Goal: Transaction & Acquisition: Purchase product/service

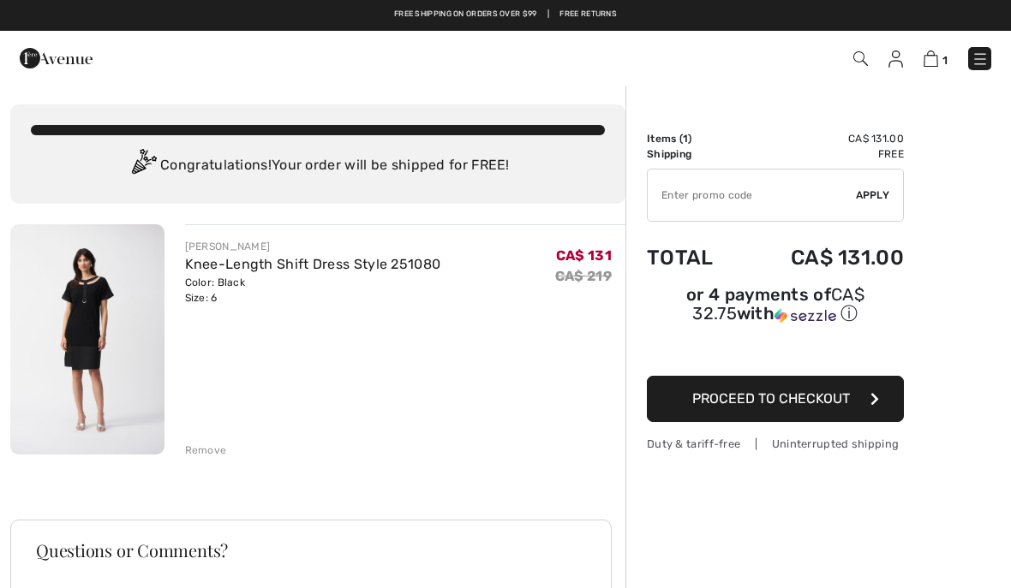
click at [933, 63] on img at bounding box center [930, 59] width 15 height 16
click at [772, 402] on span "Proceed to Checkout" at bounding box center [771, 399] width 158 height 16
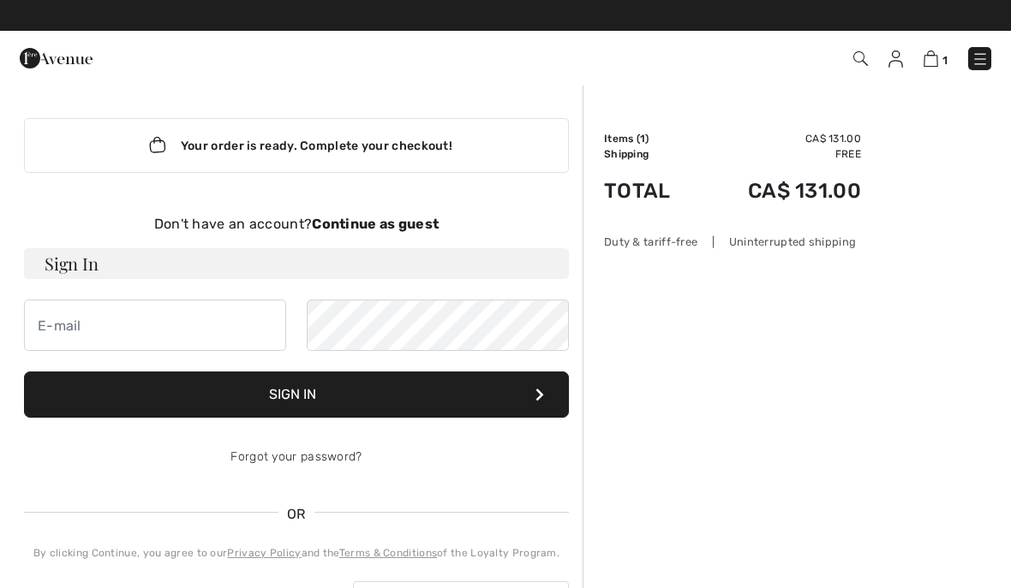
click at [362, 218] on strong "Continue as guest" at bounding box center [375, 224] width 127 height 16
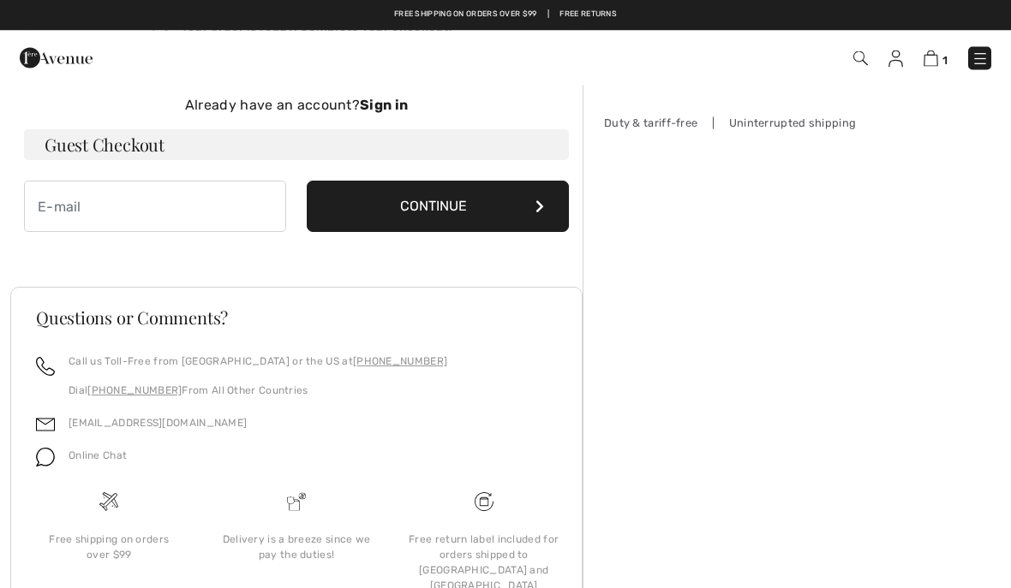
scroll to position [118, 0]
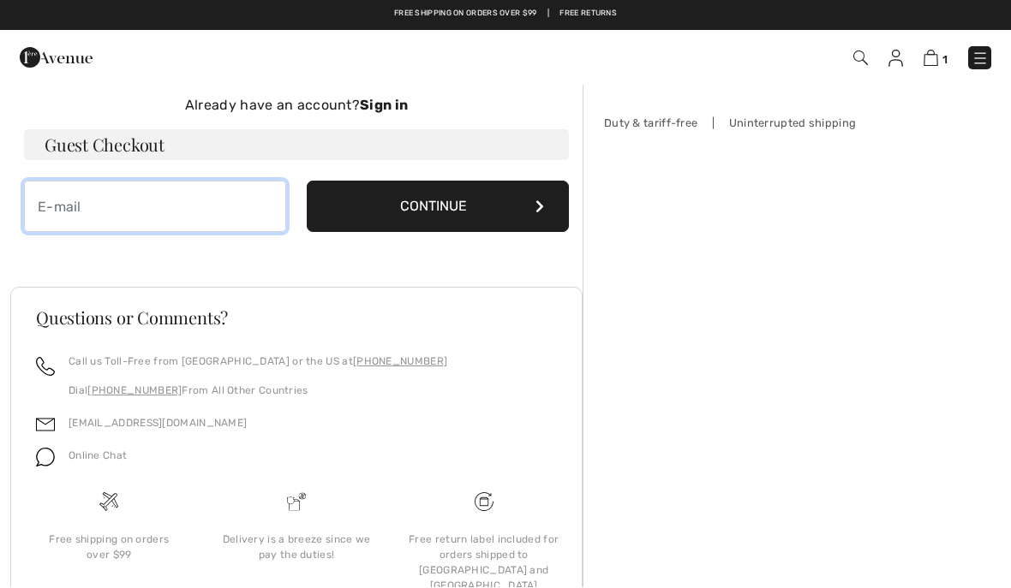
click at [98, 209] on input "email" at bounding box center [155, 207] width 262 height 51
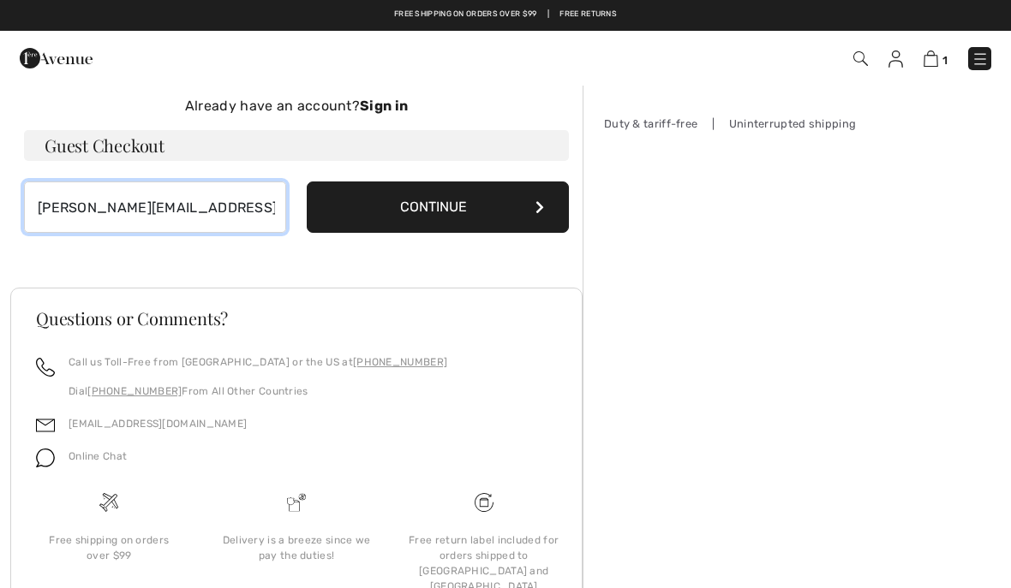
type input "[PERSON_NAME][EMAIL_ADDRESS][PERSON_NAME][DOMAIN_NAME]"
click at [451, 209] on button "Continue" at bounding box center [438, 207] width 262 height 51
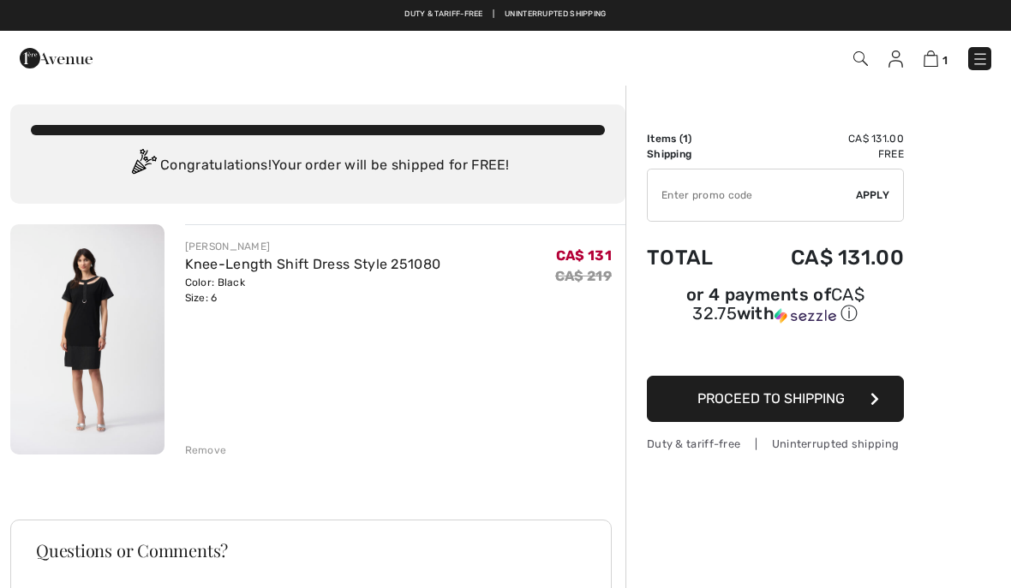
click at [91, 343] on img at bounding box center [87, 339] width 154 height 230
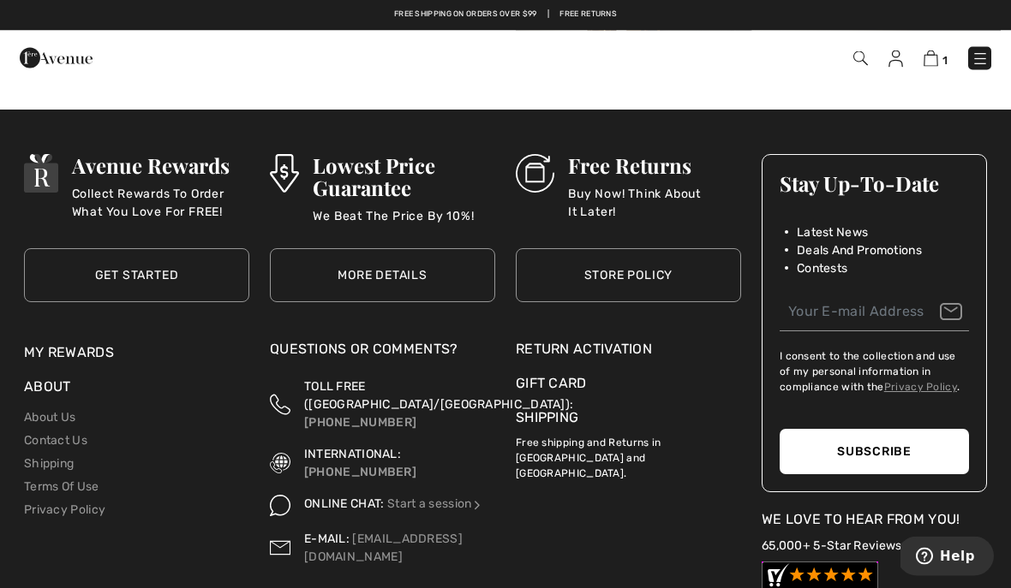
scroll to position [2650, 0]
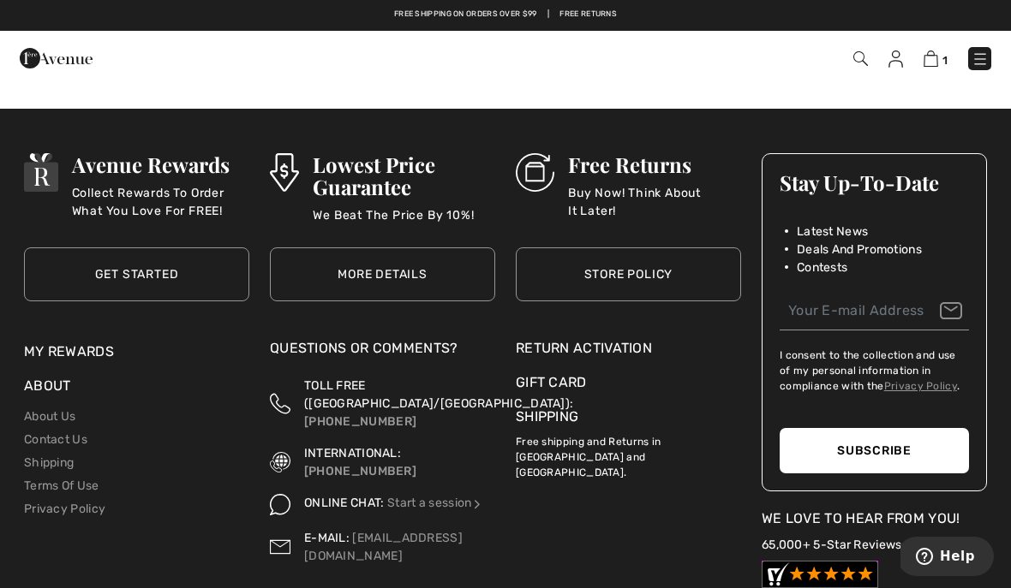
click at [69, 416] on link "About Us" at bounding box center [49, 416] width 51 height 15
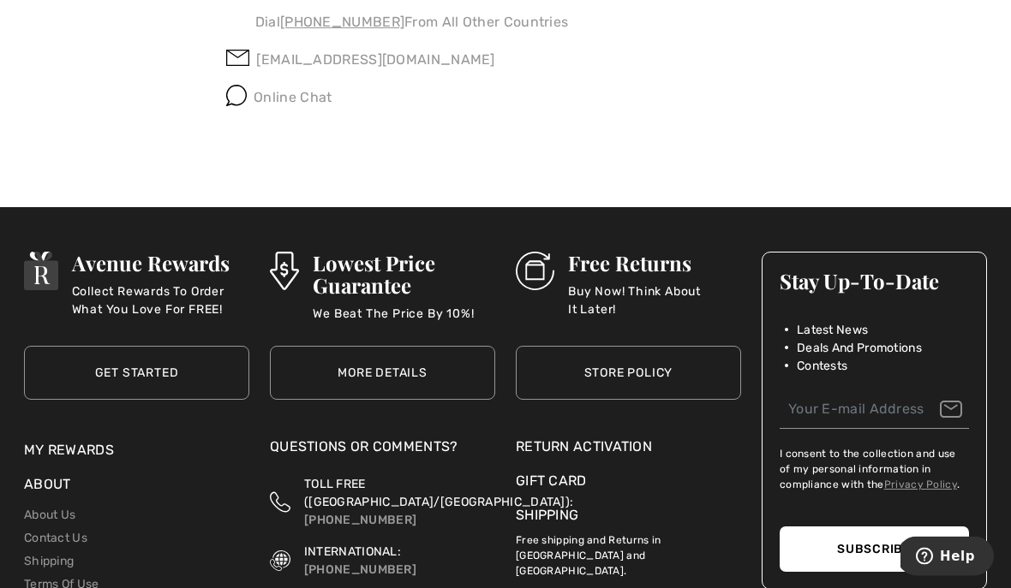
scroll to position [1429, 0]
click at [69, 559] on link "Shipping" at bounding box center [49, 561] width 50 height 15
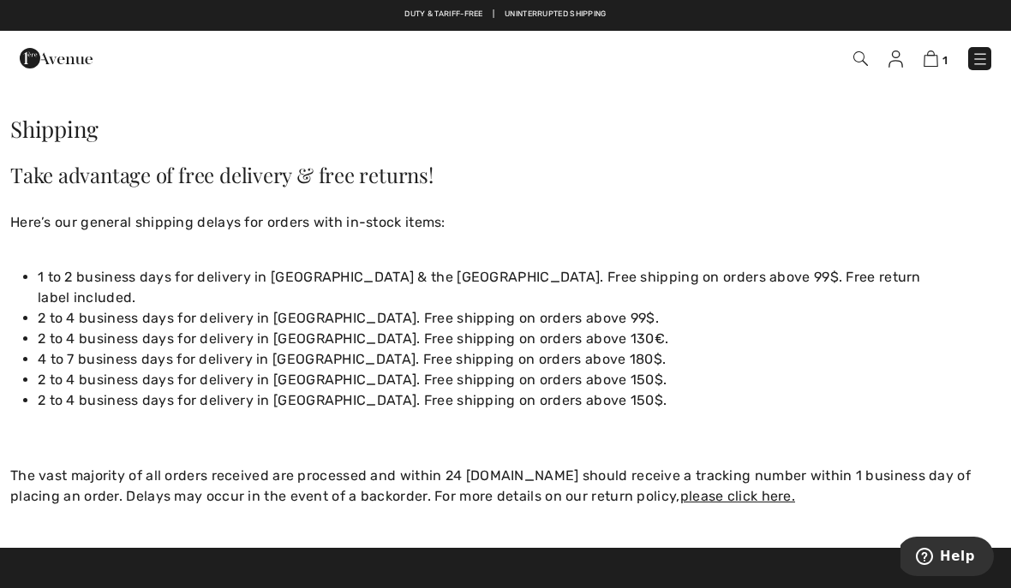
click at [936, 59] on img at bounding box center [930, 59] width 15 height 16
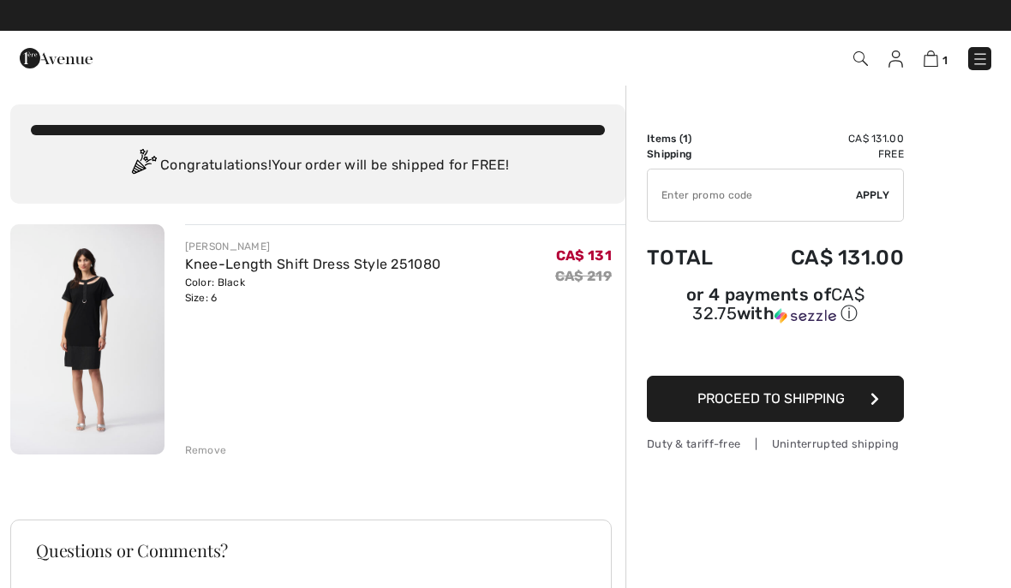
click at [753, 413] on button "Proceed to Shipping" at bounding box center [775, 399] width 257 height 46
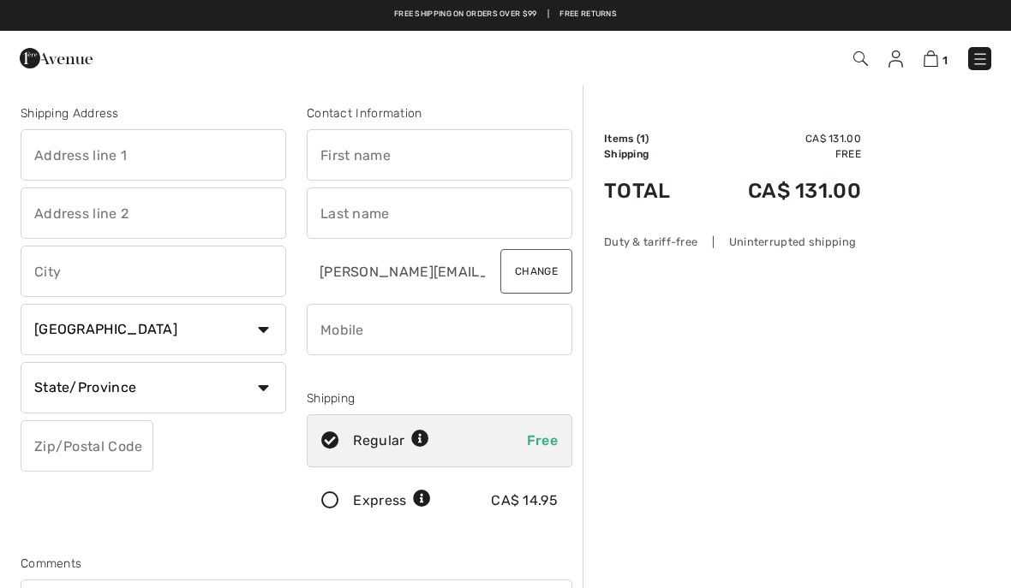
click at [41, 152] on input "text" at bounding box center [153, 154] width 265 height 51
type input "149 Scripps Landing NW"
type input "[GEOGRAPHIC_DATA]"
select select "AB"
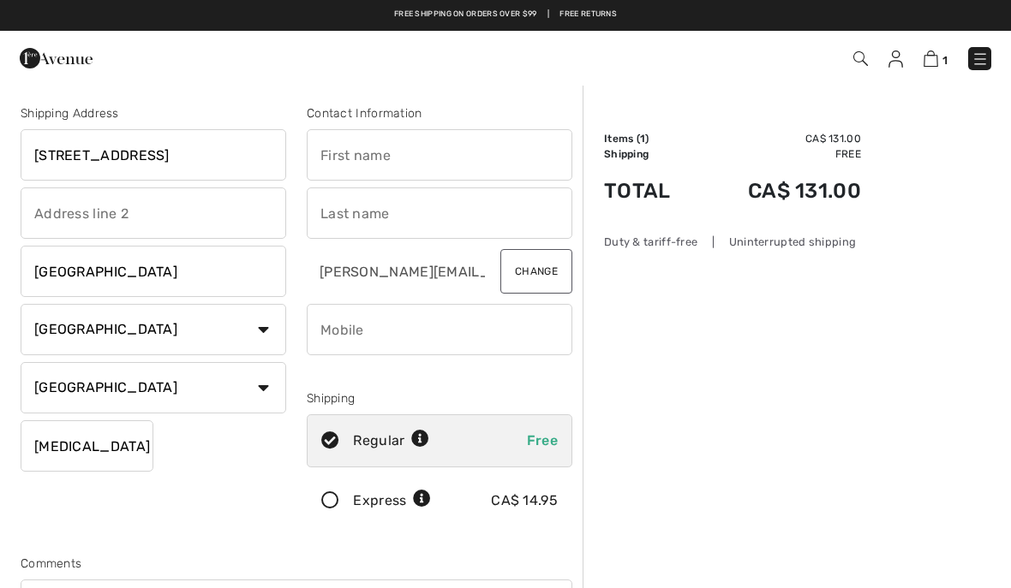
type input "T3L1W2"
type input "[PERSON_NAME]"
click at [341, 216] on input "text" at bounding box center [439, 213] width 265 height 51
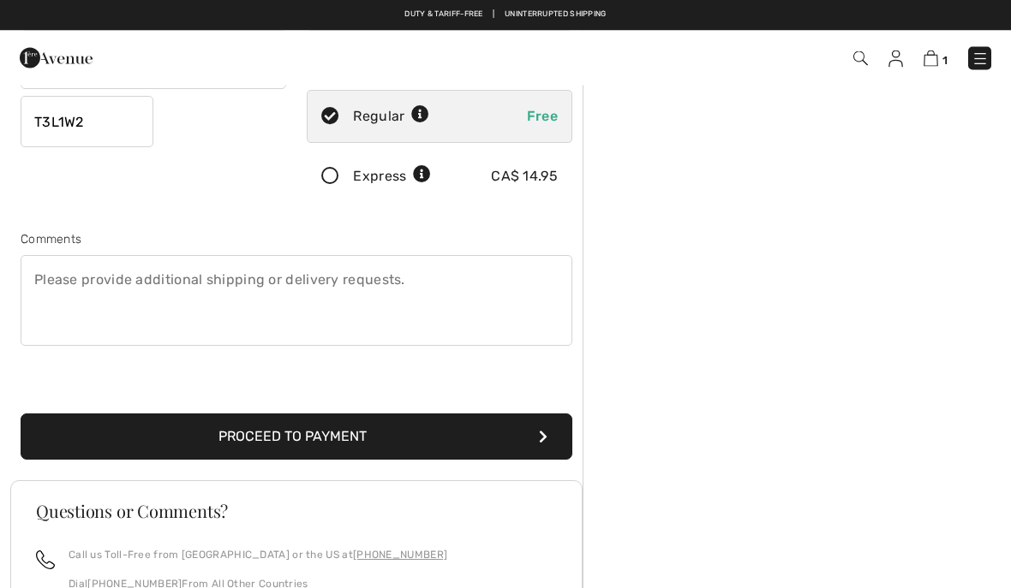
scroll to position [316, 0]
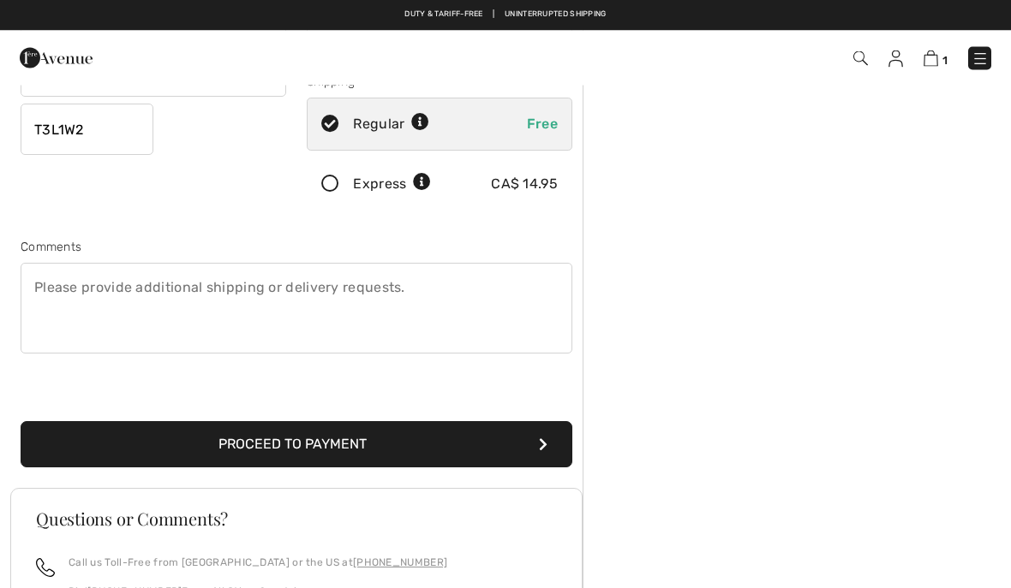
type input "White"
click at [307, 452] on button "Proceed to Payment" at bounding box center [297, 445] width 552 height 46
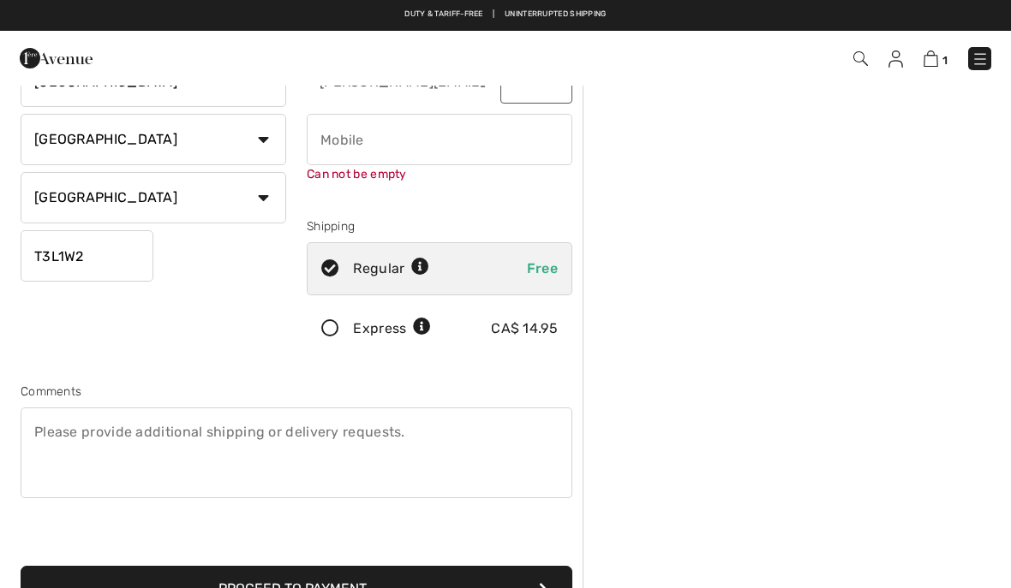
scroll to position [181, 0]
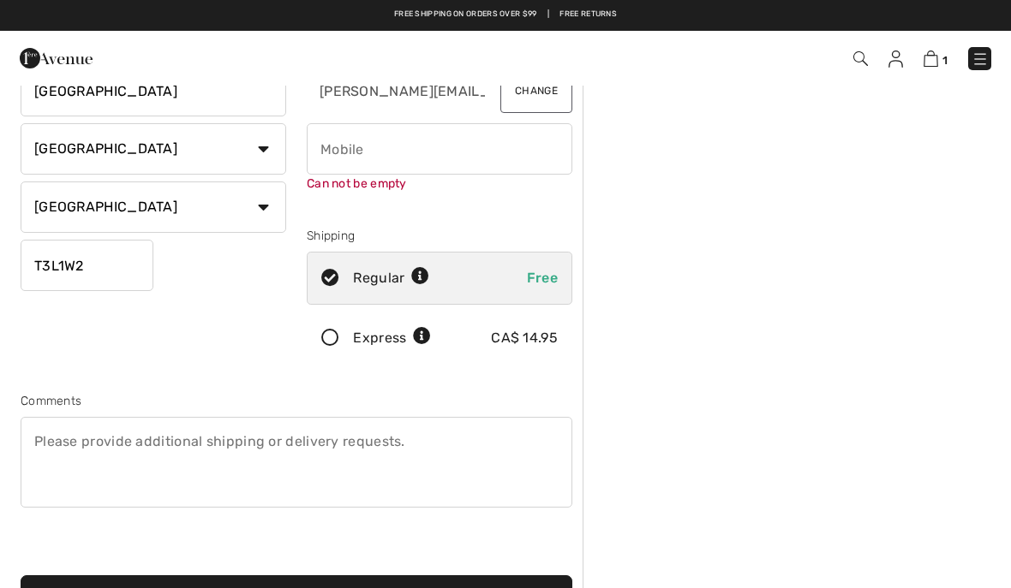
click at [352, 150] on input "phone" at bounding box center [439, 148] width 265 height 51
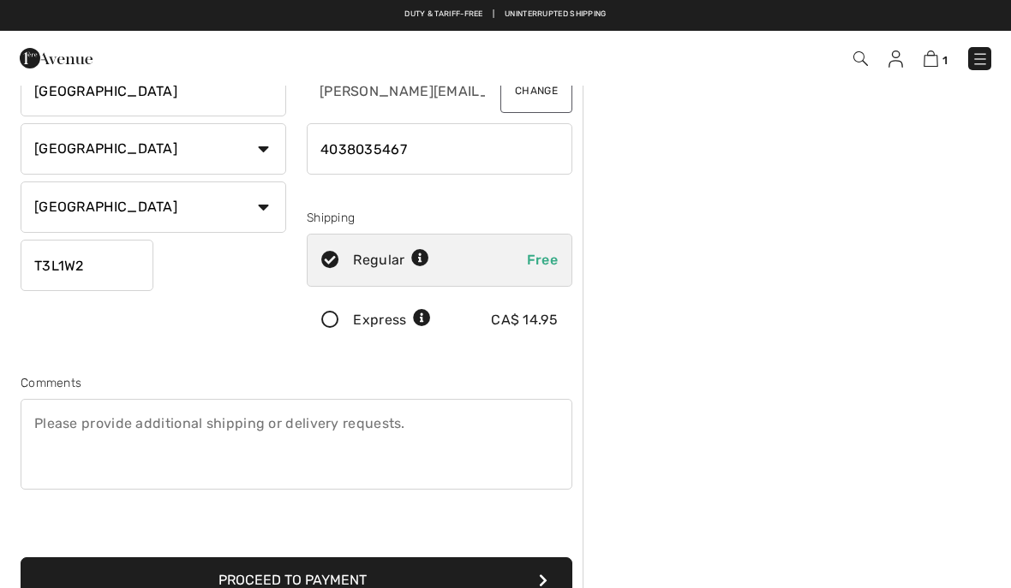
type input "4038035467"
click at [334, 317] on icon at bounding box center [329, 321] width 45 height 18
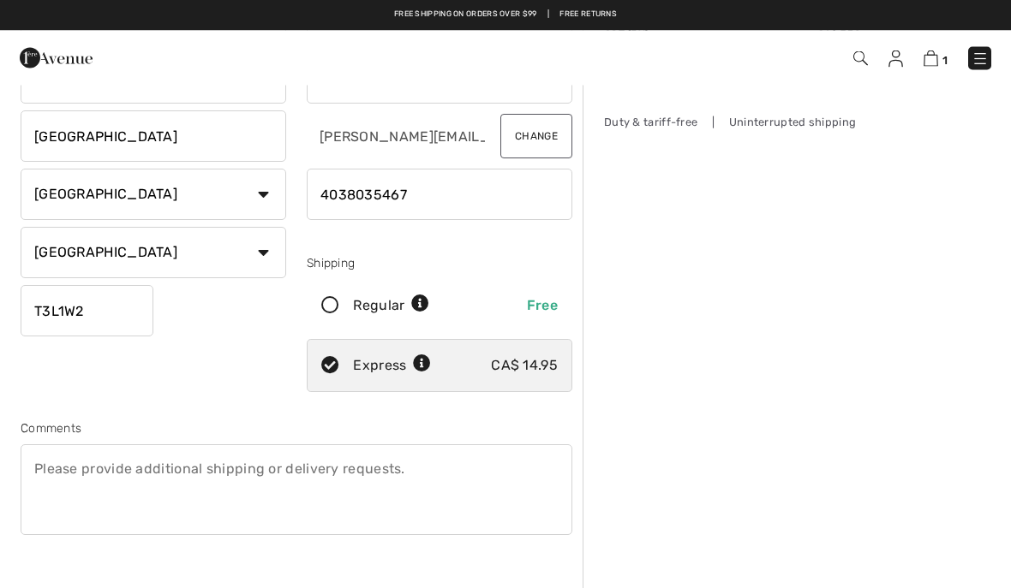
scroll to position [0, 0]
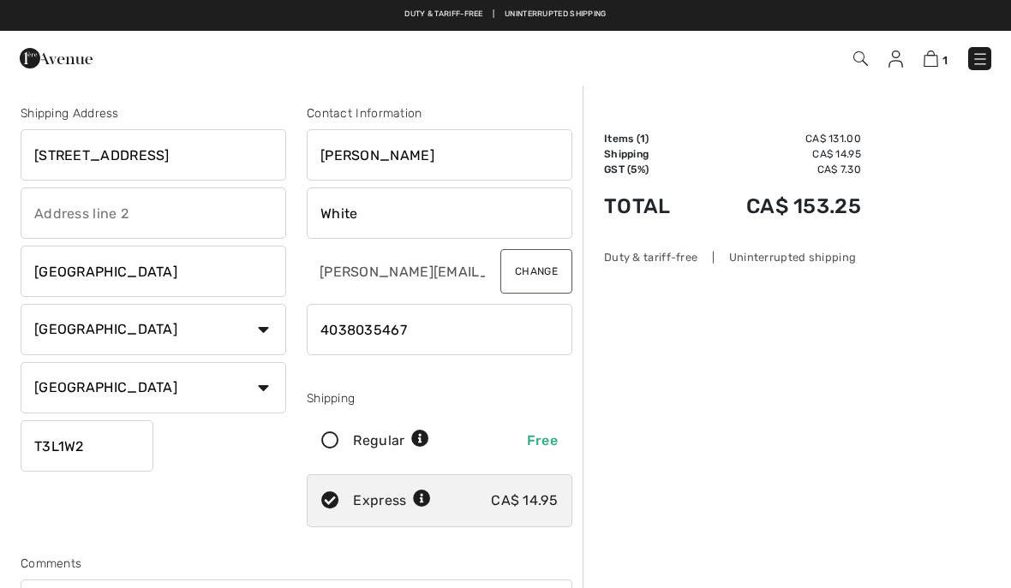
click at [433, 430] on input "radio" at bounding box center [435, 440] width 11 height 51
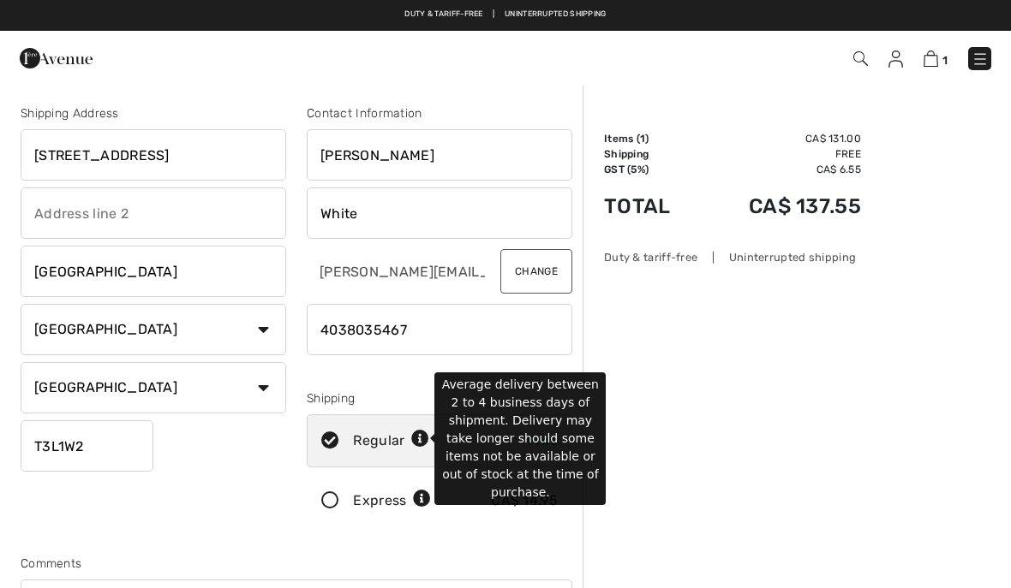
click at [419, 443] on icon at bounding box center [420, 440] width 18 height 18
radio input "true"
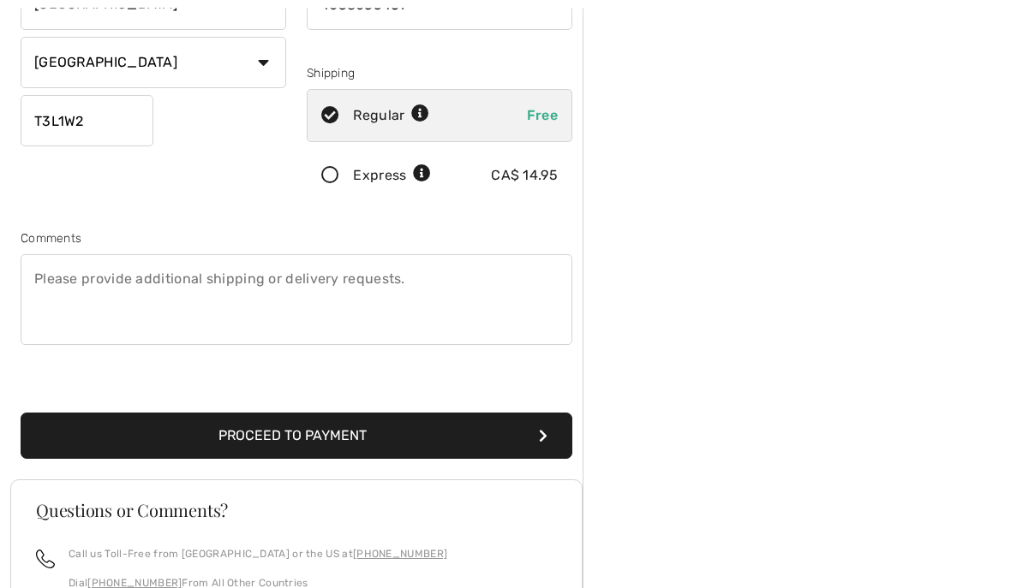
scroll to position [326, 0]
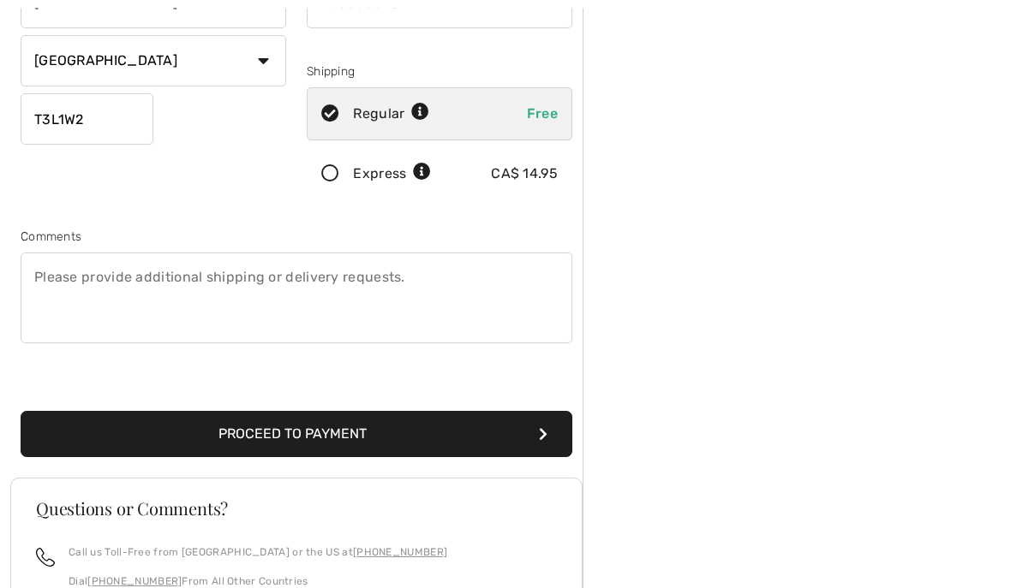
click at [532, 438] on button "Proceed to Payment" at bounding box center [297, 435] width 552 height 46
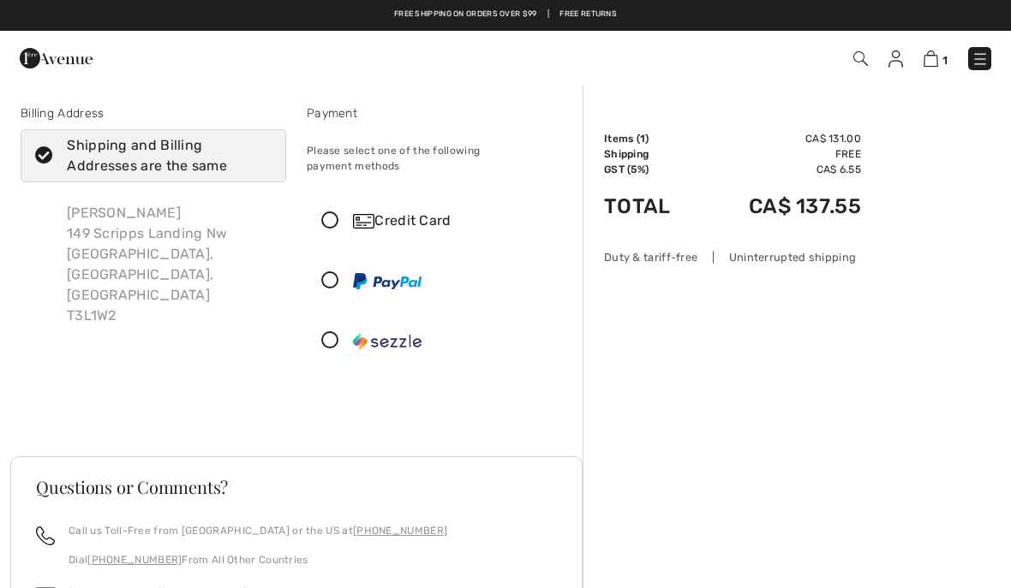
click at [339, 212] on icon at bounding box center [329, 221] width 45 height 18
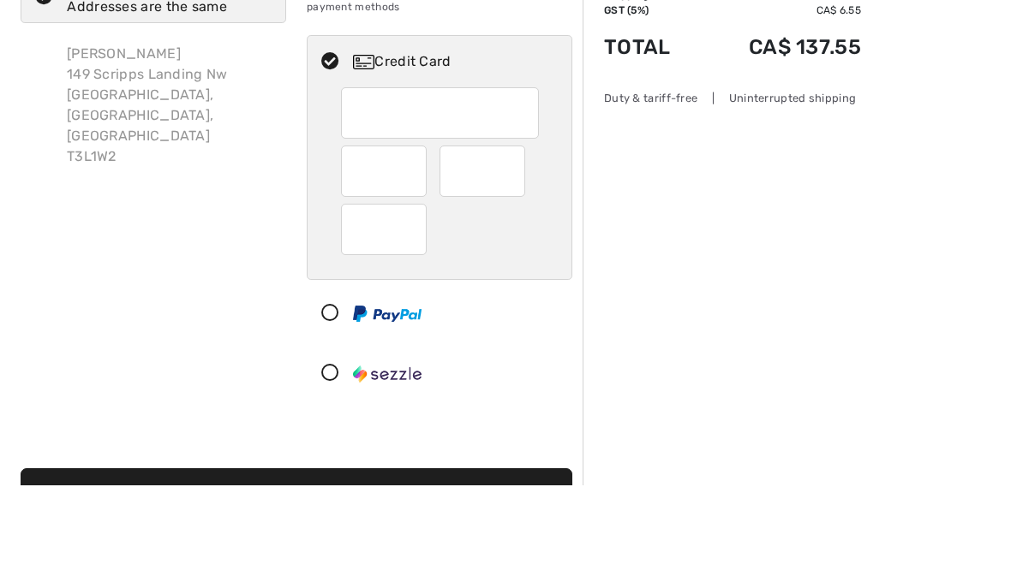
scroll to position [160, 0]
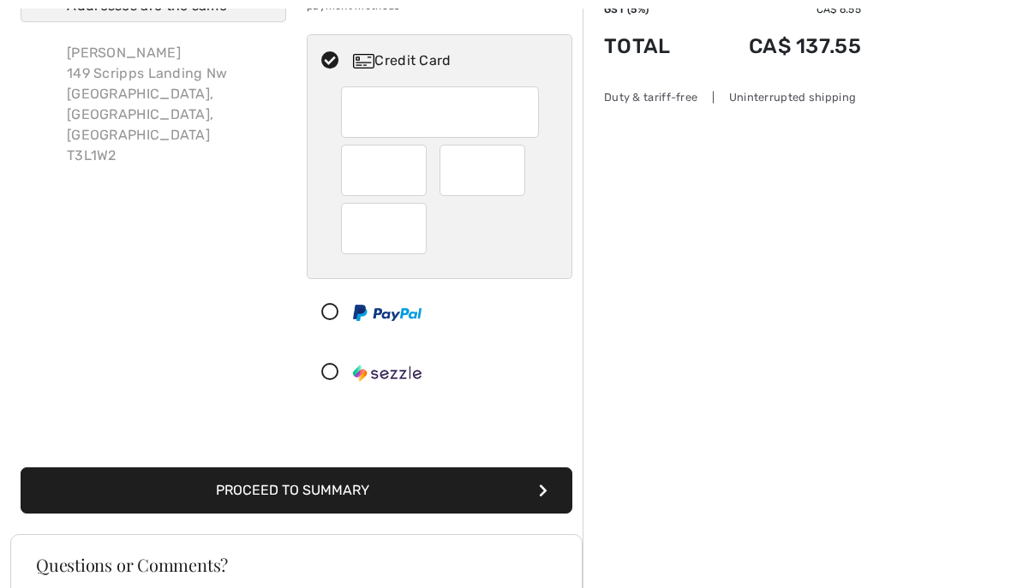
click at [363, 488] on button "Proceed to Summary" at bounding box center [297, 491] width 552 height 46
click at [381, 468] on button "Proceed to Summary" at bounding box center [297, 491] width 552 height 46
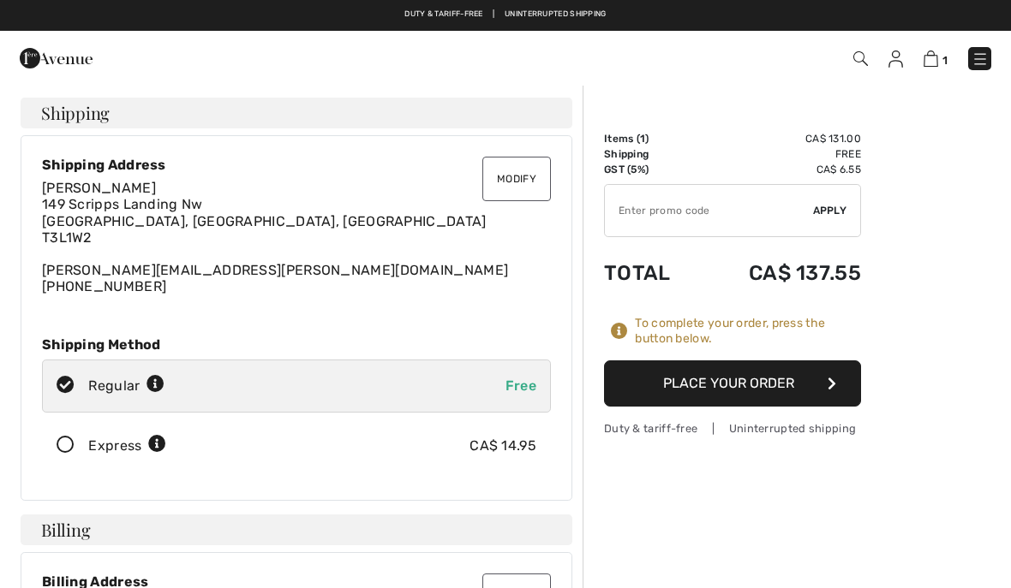
click at [724, 364] on button "Place Your Order" at bounding box center [732, 384] width 257 height 46
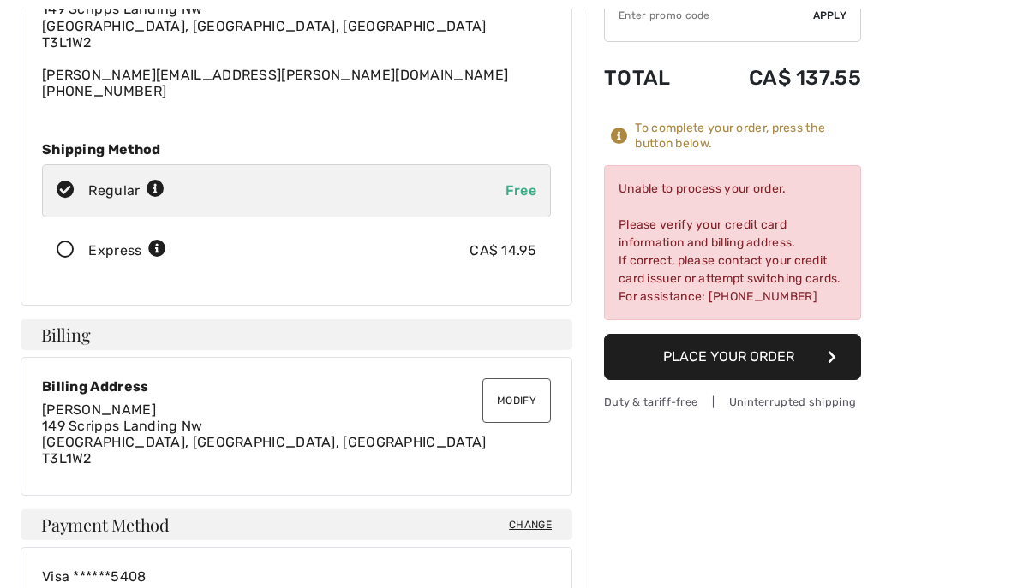
scroll to position [203, 0]
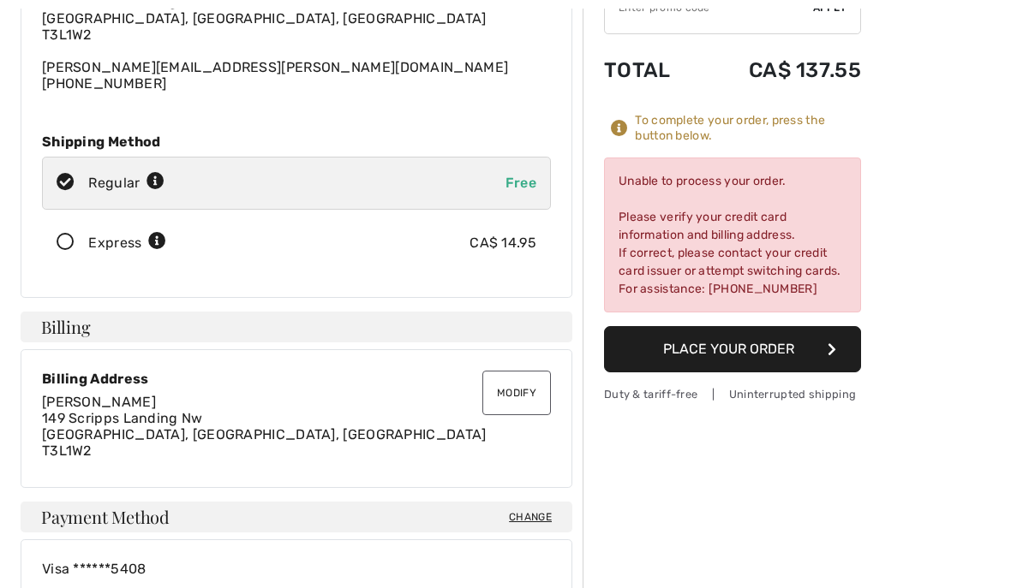
click at [519, 385] on button "Modify" at bounding box center [516, 393] width 69 height 45
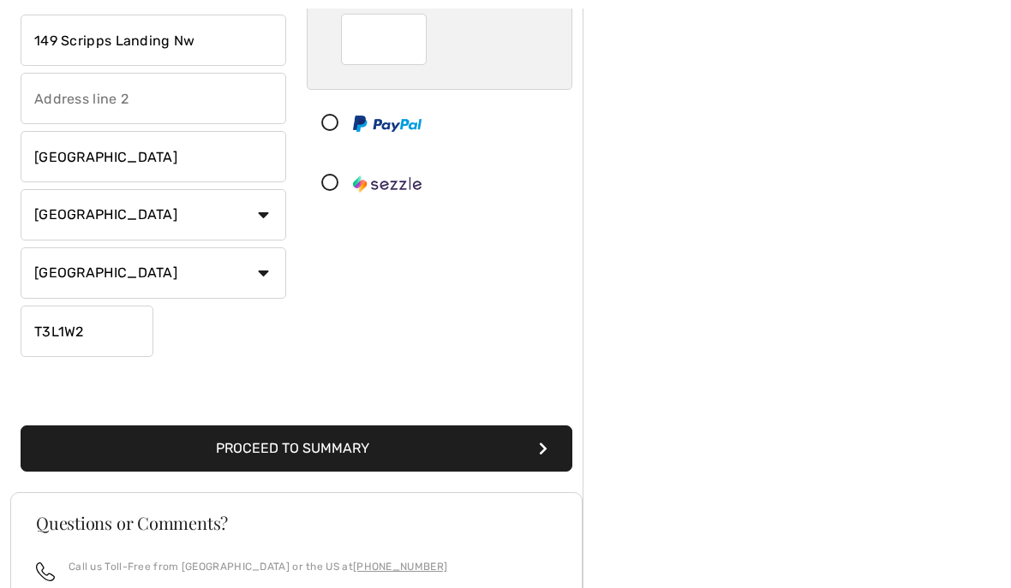
scroll to position [348, 0]
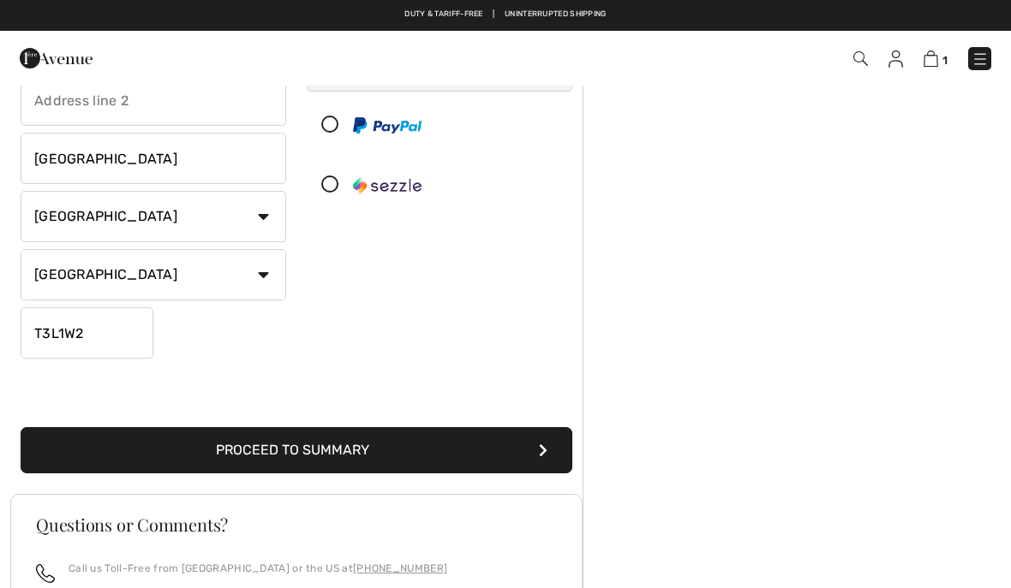
click at [351, 449] on button "Proceed to Summary" at bounding box center [297, 450] width 552 height 46
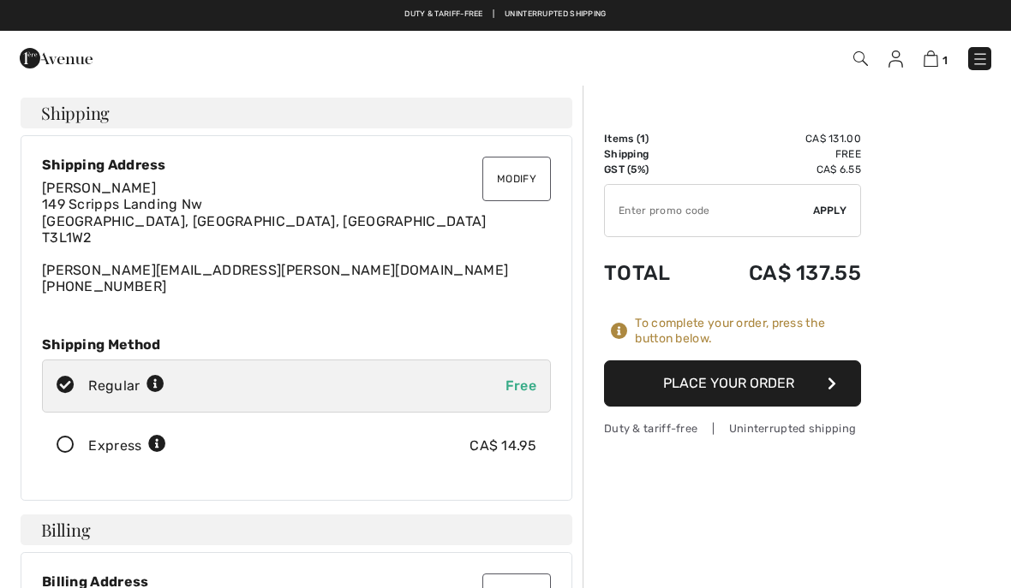
click at [733, 382] on button "Place Your Order" at bounding box center [732, 384] width 257 height 46
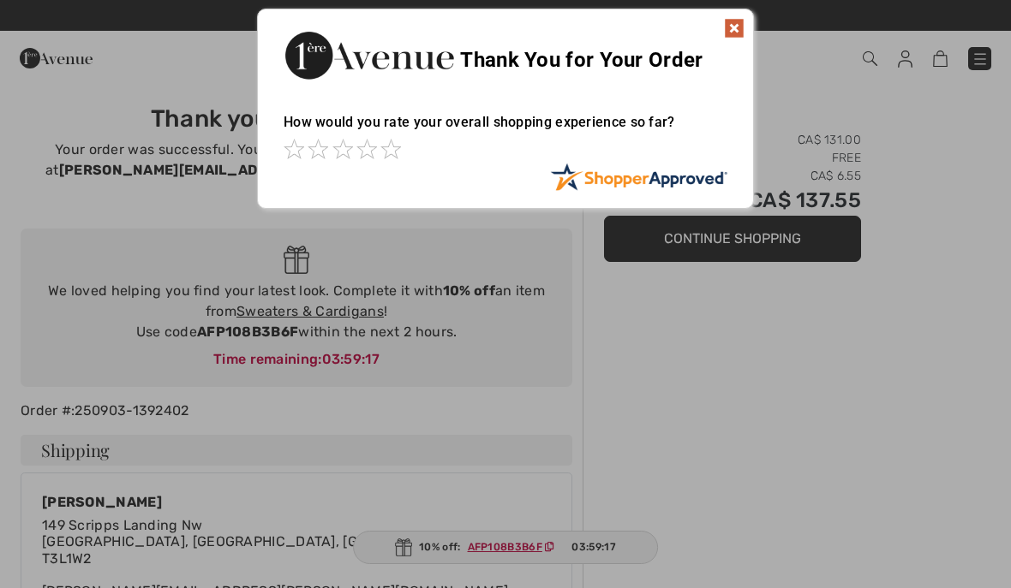
click at [736, 37] on img at bounding box center [734, 28] width 21 height 21
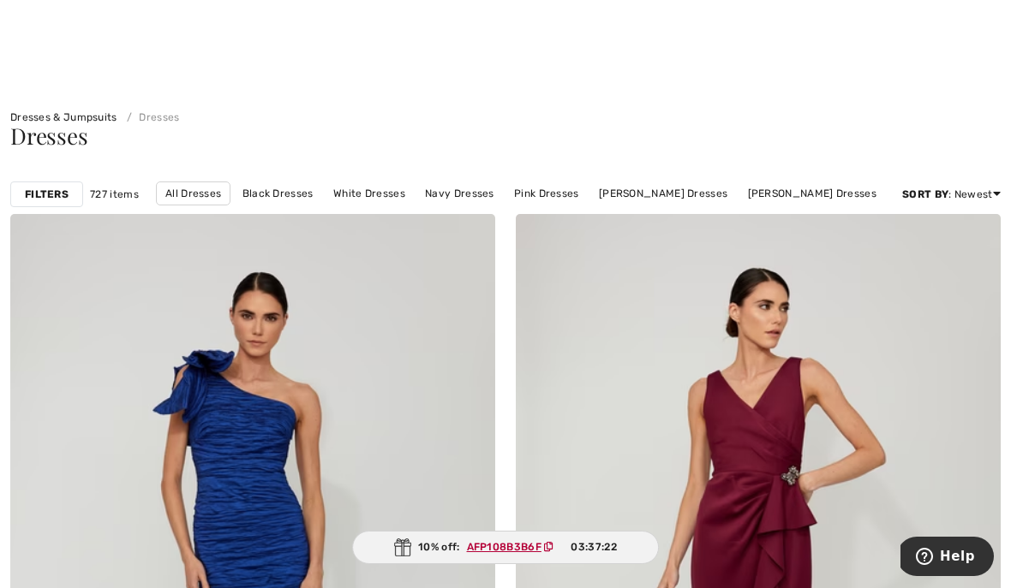
click at [306, 189] on link "Black Dresses" at bounding box center [278, 193] width 88 height 22
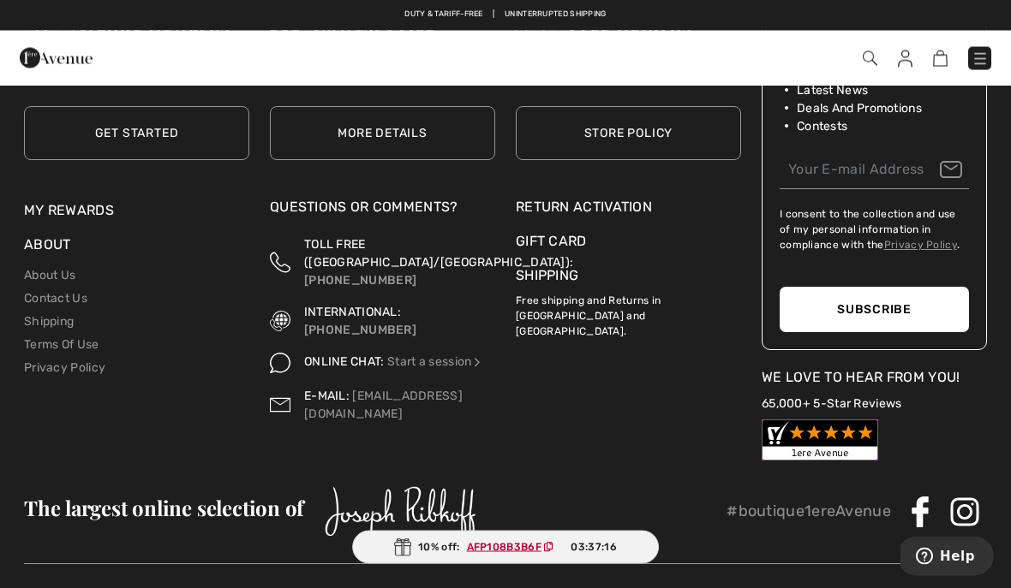
scroll to position [15222, 0]
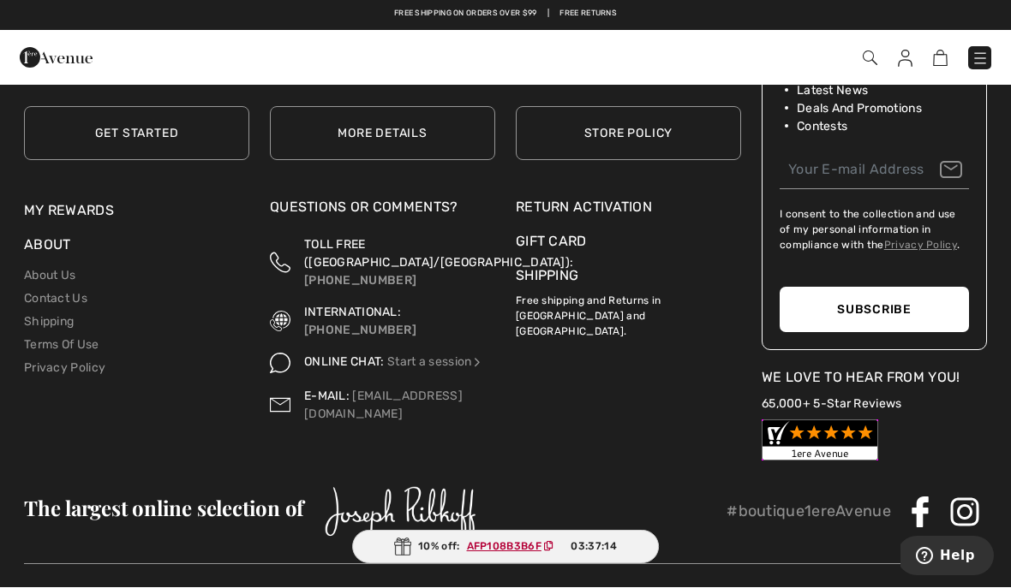
click at [67, 293] on link "Contact Us" at bounding box center [55, 299] width 63 height 15
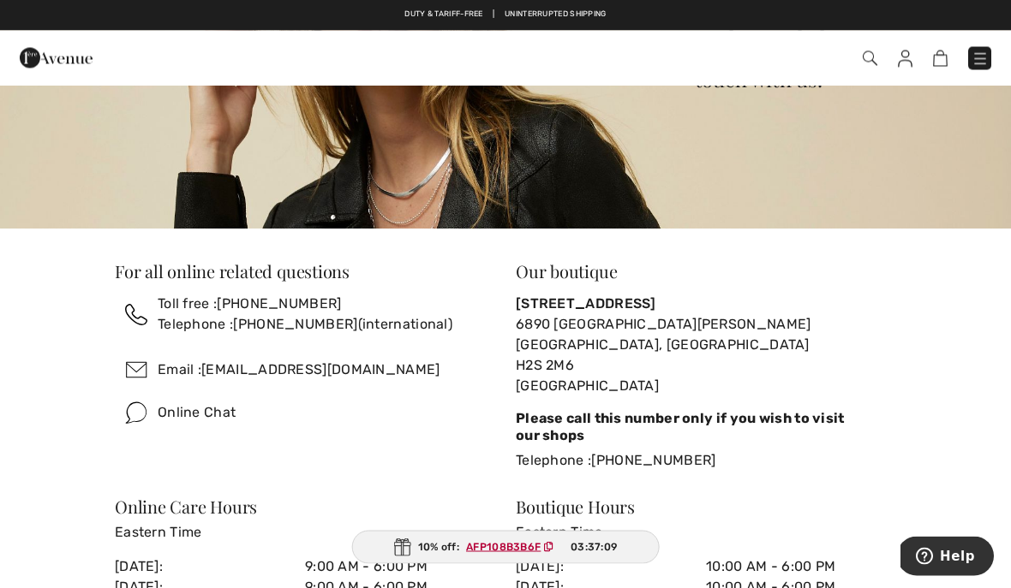
scroll to position [197, 0]
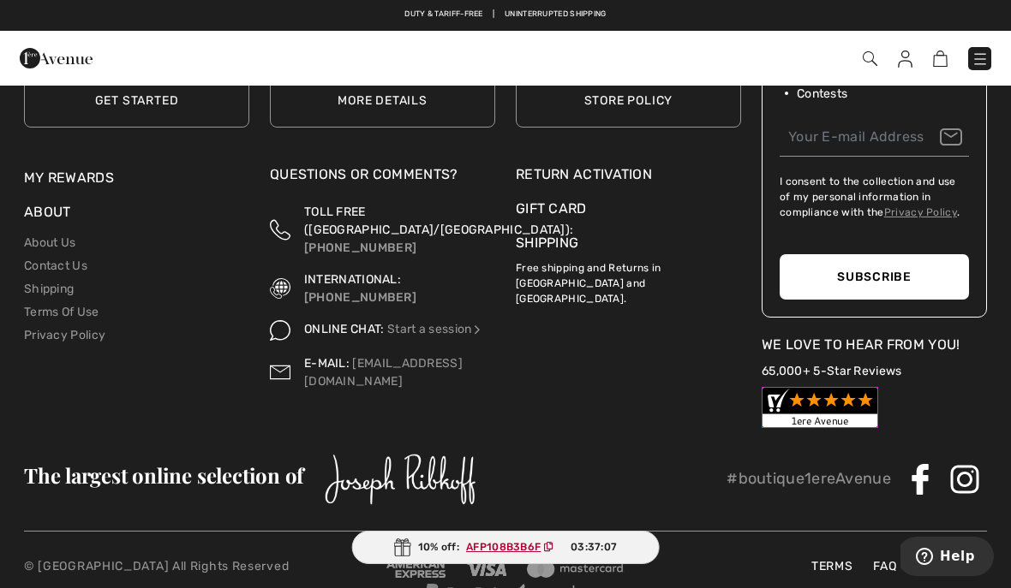
click at [44, 283] on link "Shipping" at bounding box center [49, 289] width 50 height 15
